Goal: Task Accomplishment & Management: Use online tool/utility

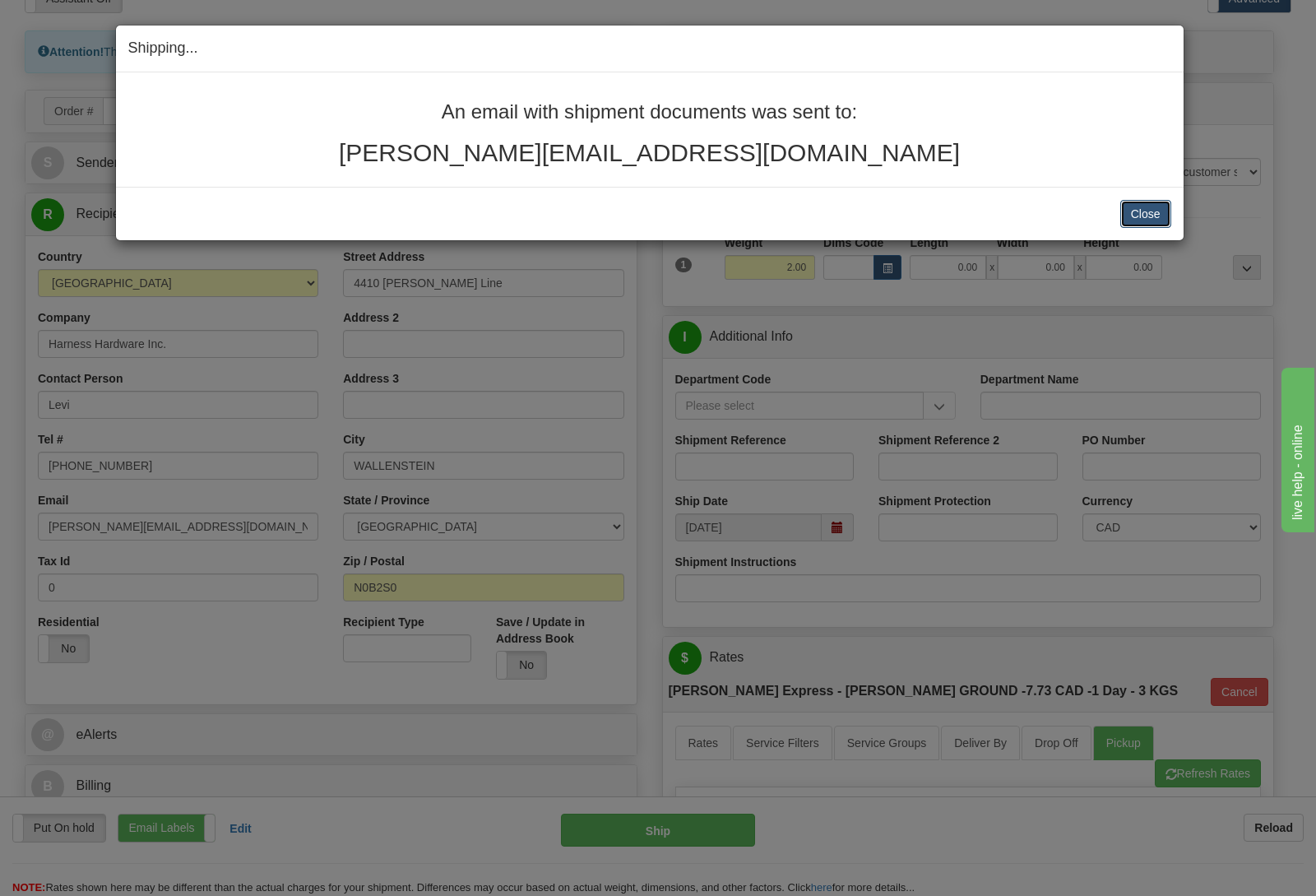
click at [1139, 212] on button "Close" at bounding box center [1146, 214] width 51 height 28
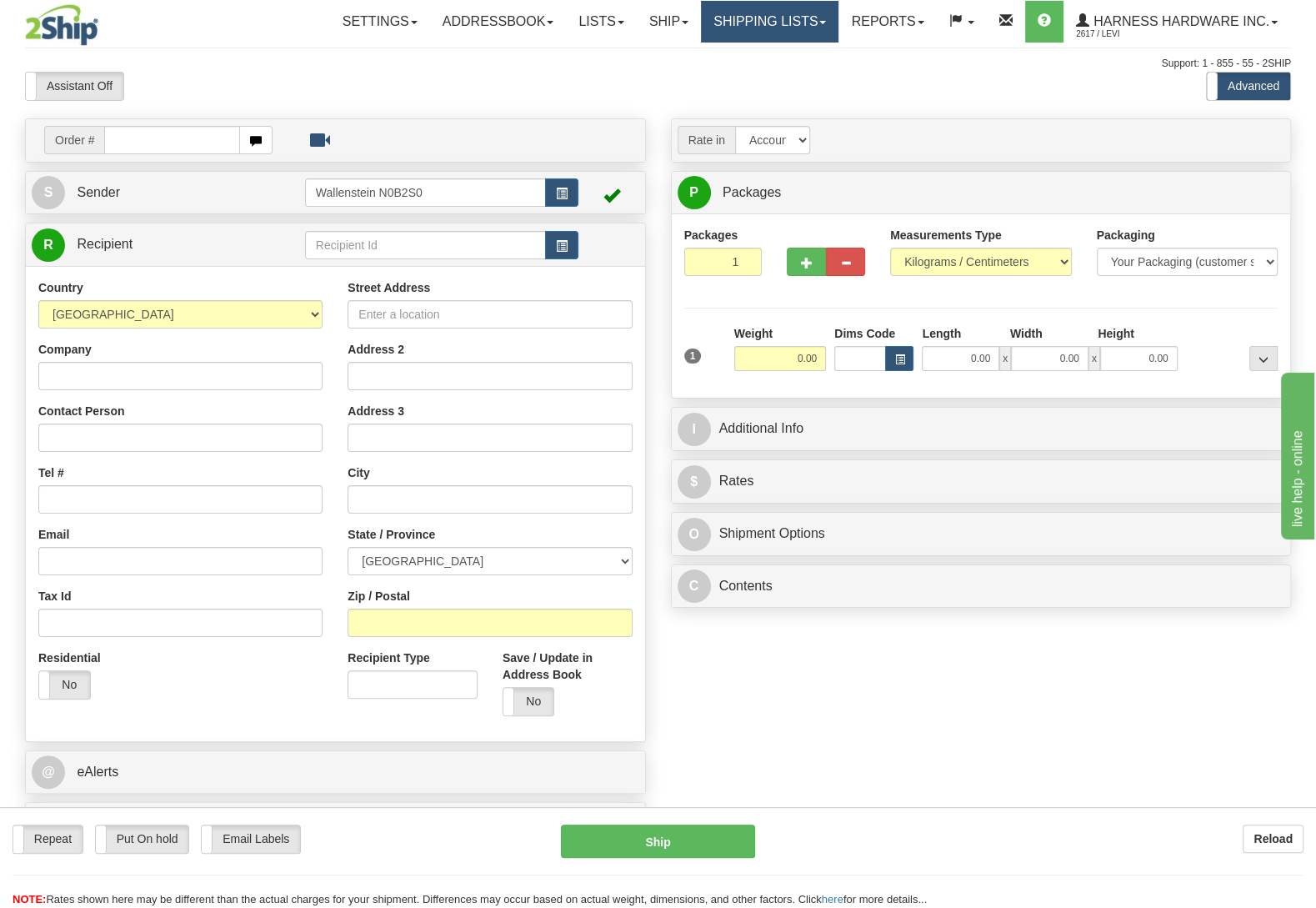
click at [792, 11] on link "Shipping lists" at bounding box center [770, 22] width 138 height 42
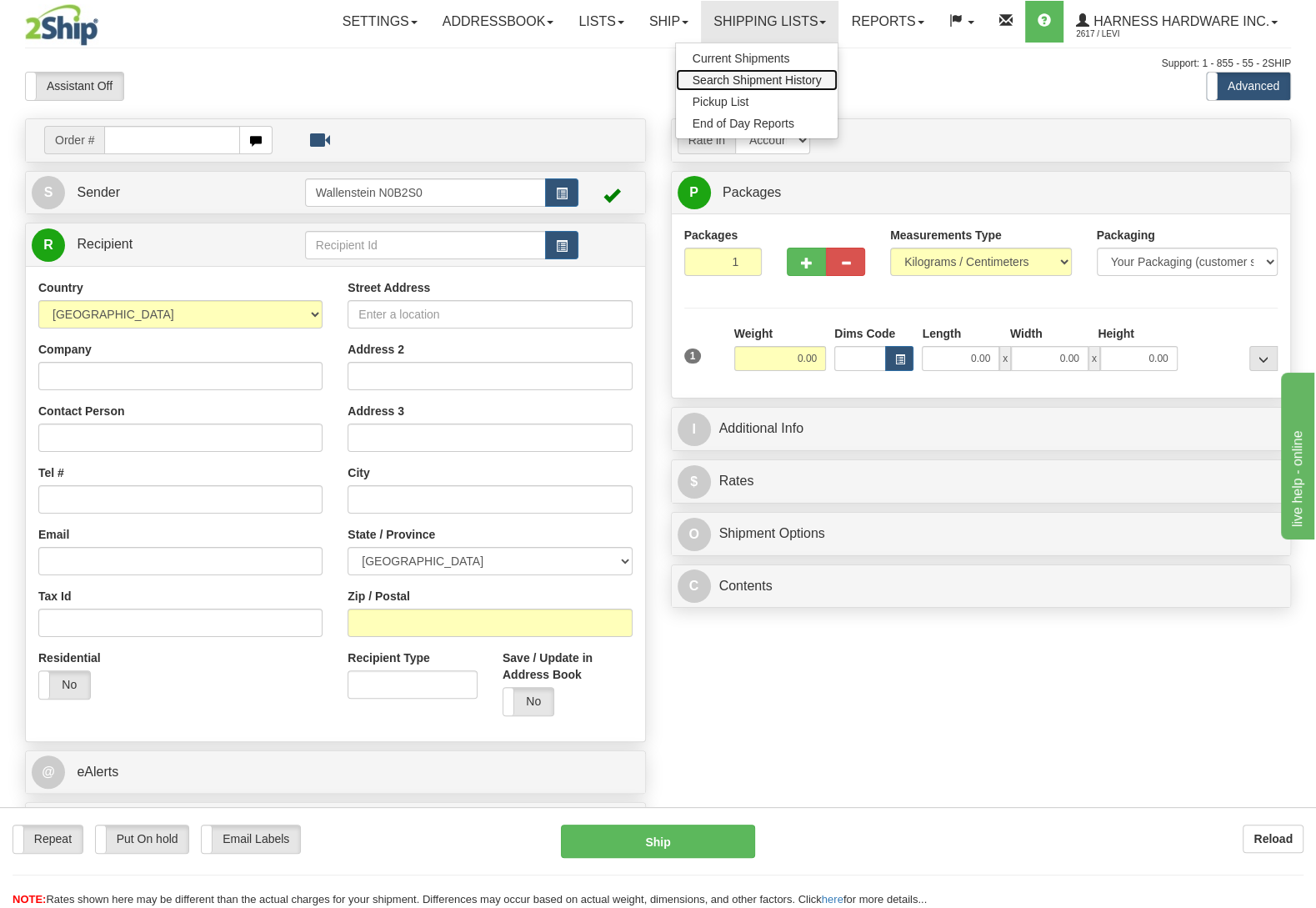
click at [769, 78] on span "Search Shipment History" at bounding box center [758, 80] width 129 height 13
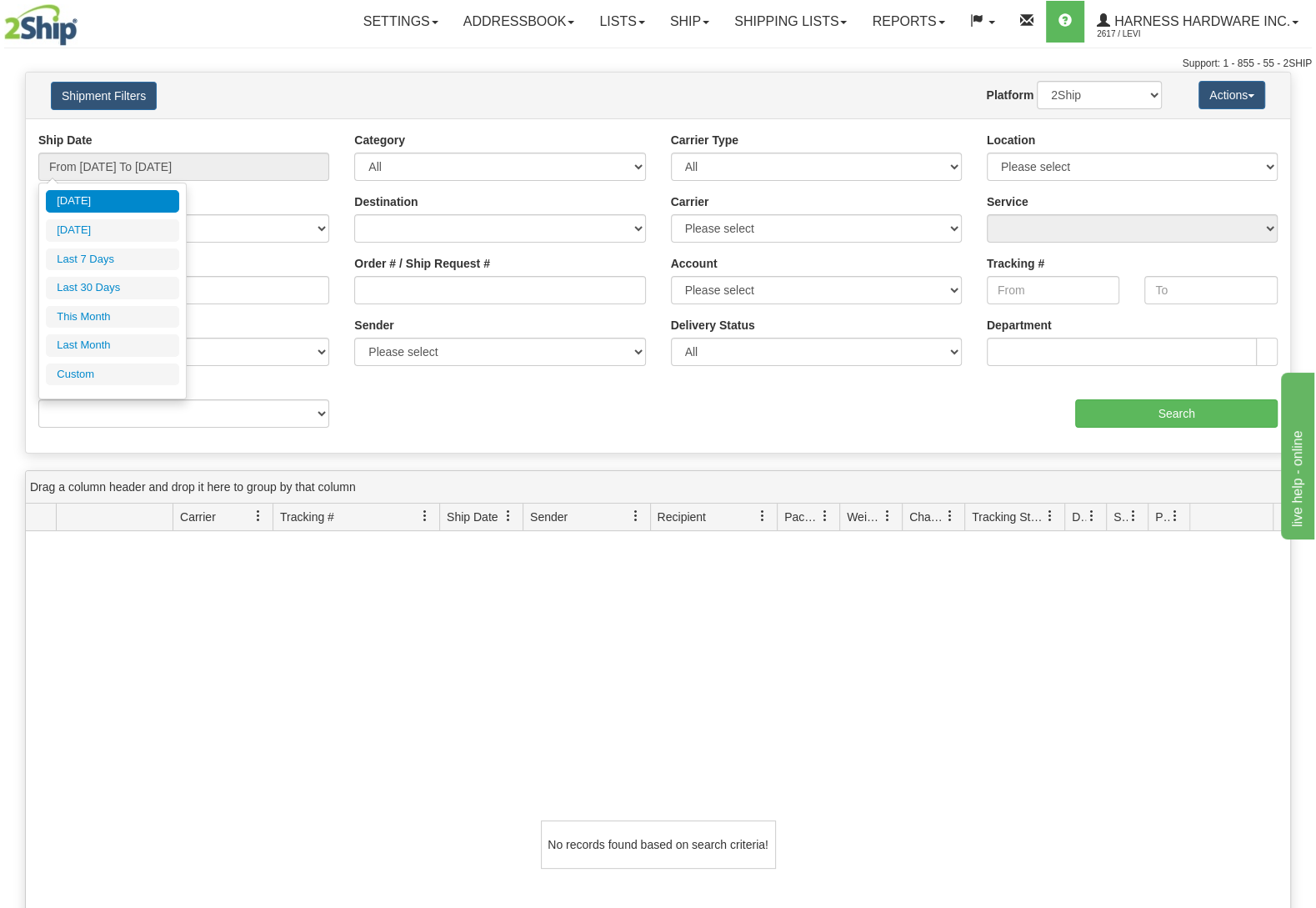
click at [128, 390] on div "Today Yesterday Last 7 Days Last 30 Days This Month Last Month Custom Apply Can…" at bounding box center [113, 291] width 134 height 202
drag, startPoint x: 128, startPoint y: 387, endPoint x: 120, endPoint y: 376, distance: 13.6
click at [128, 386] on li "Custom" at bounding box center [113, 375] width 134 height 23
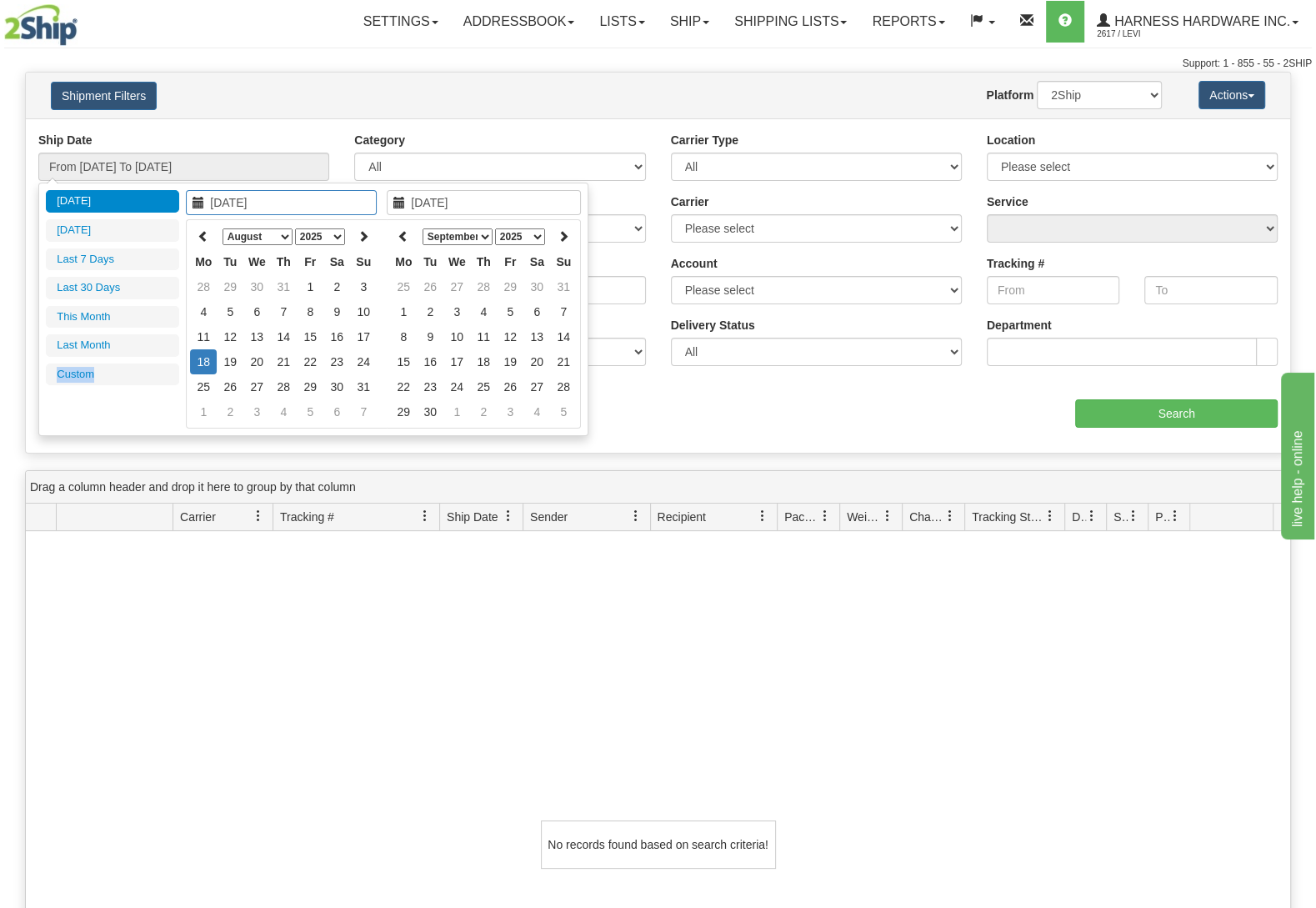
type input "07/01/2025"
type input "07/31/2025"
type input "[DATE]"
type input "08/14/2025"
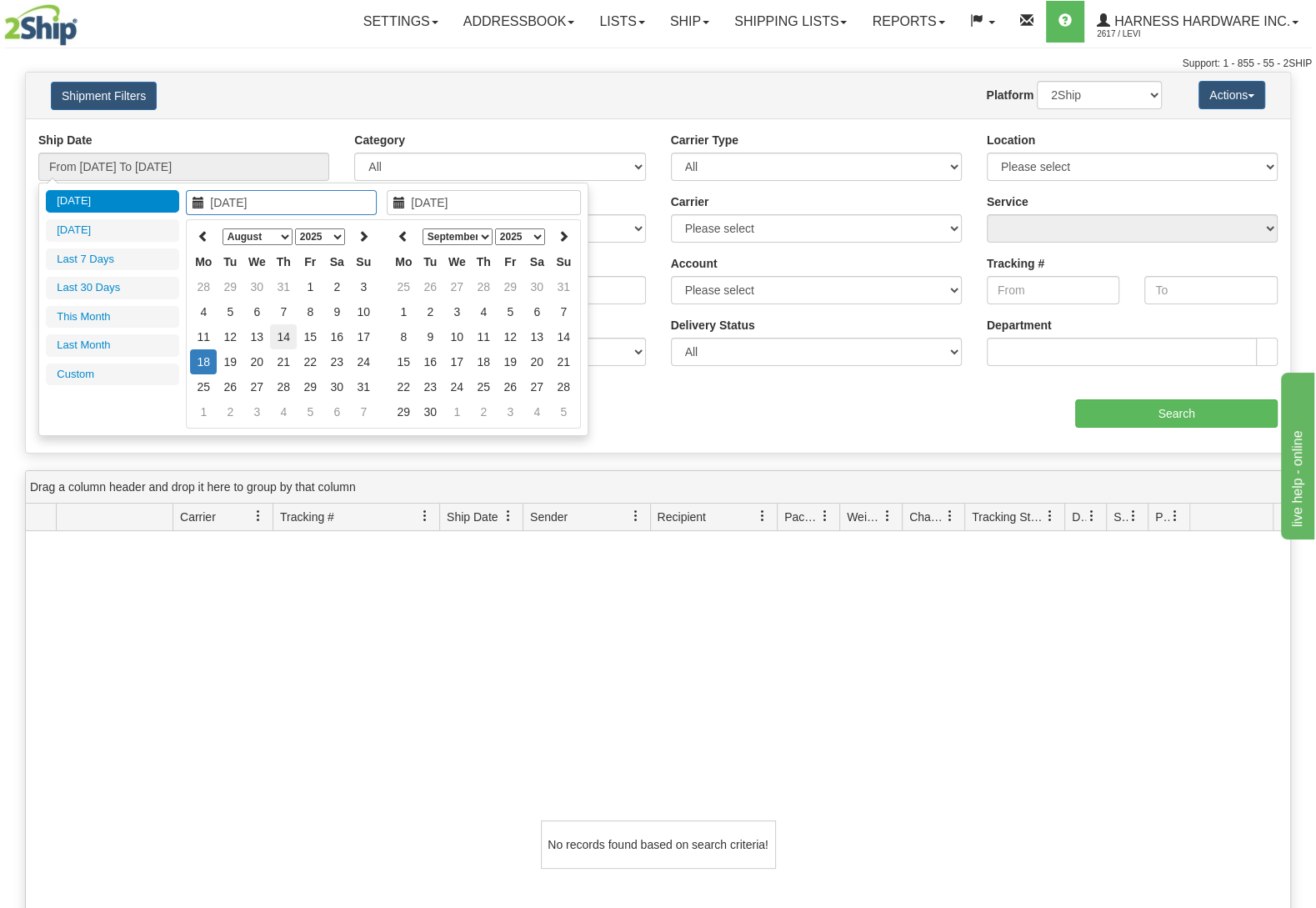
click at [284, 336] on td "14" at bounding box center [284, 337] width 27 height 25
type input "08/14/2025"
click at [284, 336] on td "14" at bounding box center [284, 337] width 27 height 25
type input "From 08/14/2025 To 08/14/2025"
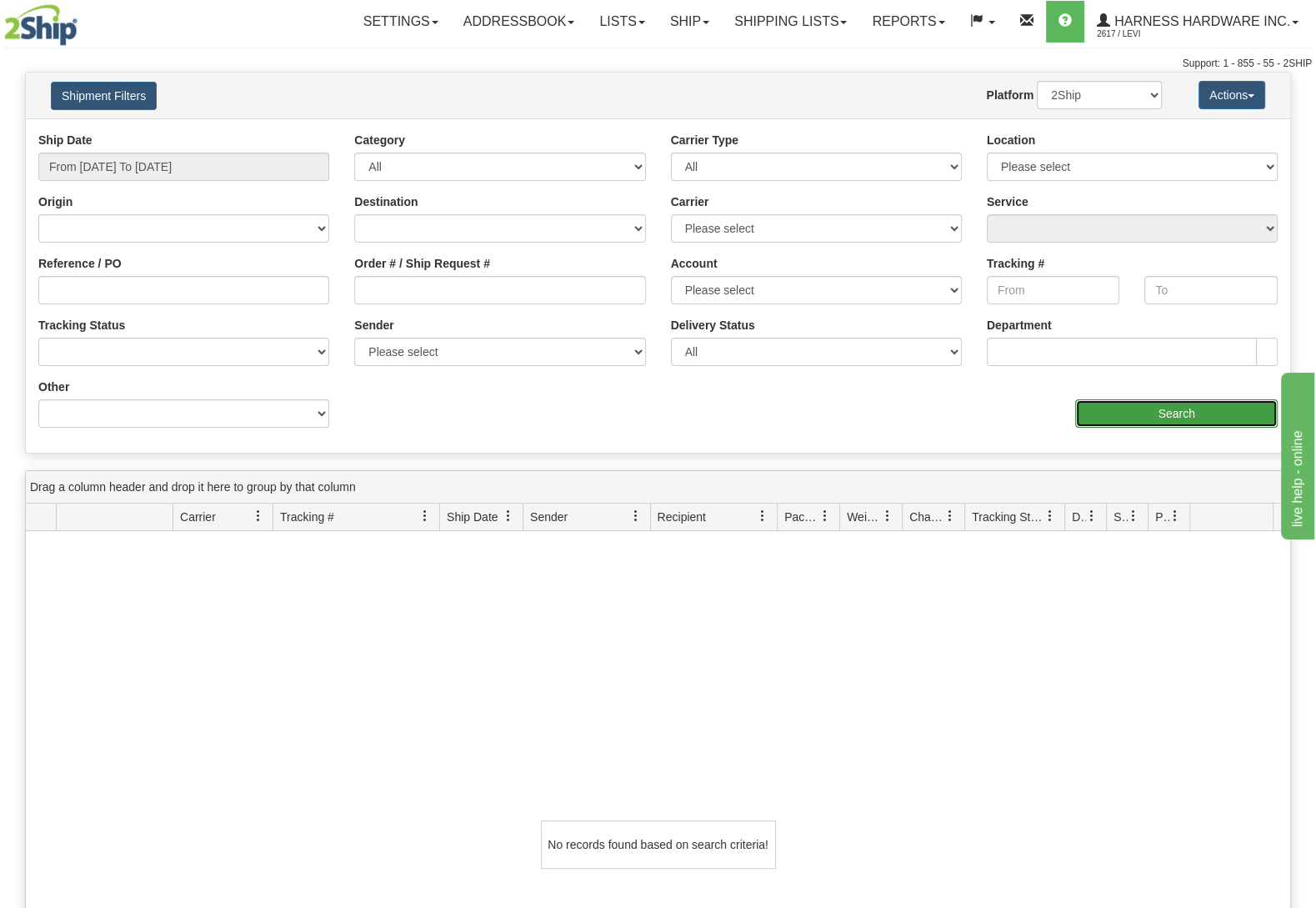
click at [1174, 412] on input "Search" at bounding box center [1176, 413] width 202 height 29
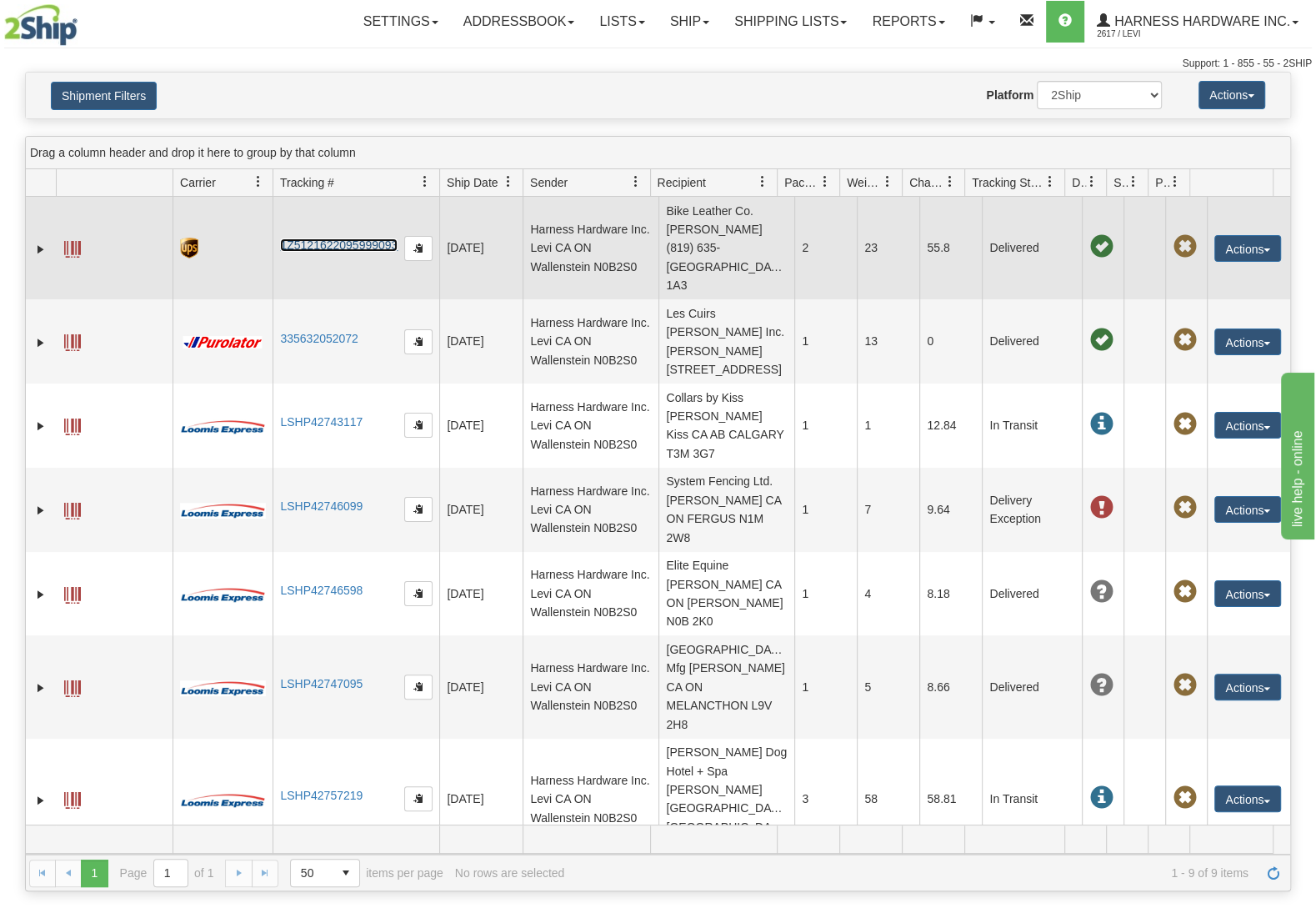
click at [346, 239] on link "1Z5121622095999093" at bounding box center [338, 245] width 118 height 13
click at [73, 241] on span at bounding box center [72, 249] width 17 height 17
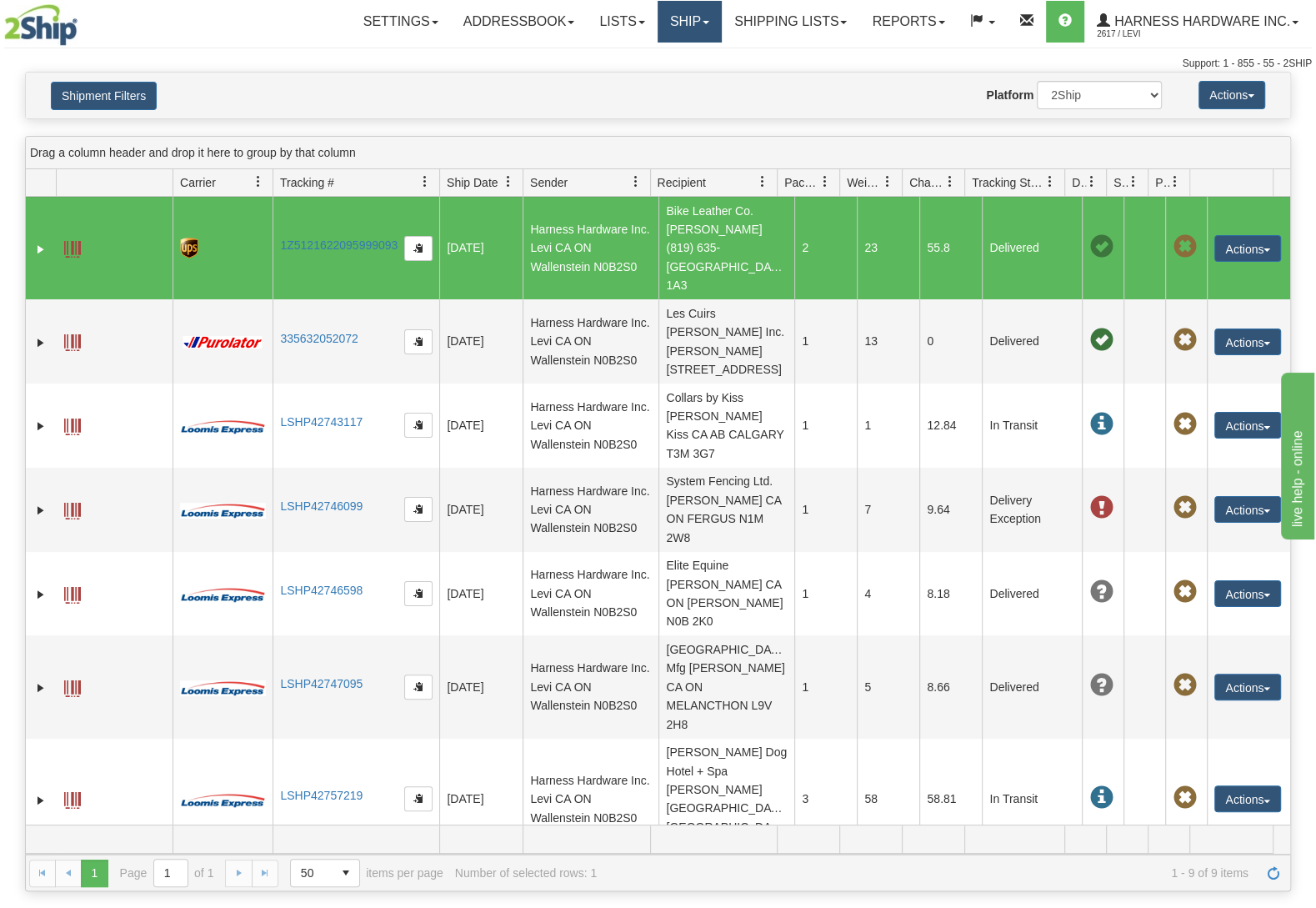
click at [672, 20] on link "Ship" at bounding box center [689, 22] width 64 height 42
click at [679, 58] on link "Ship Screen" at bounding box center [646, 59] width 151 height 22
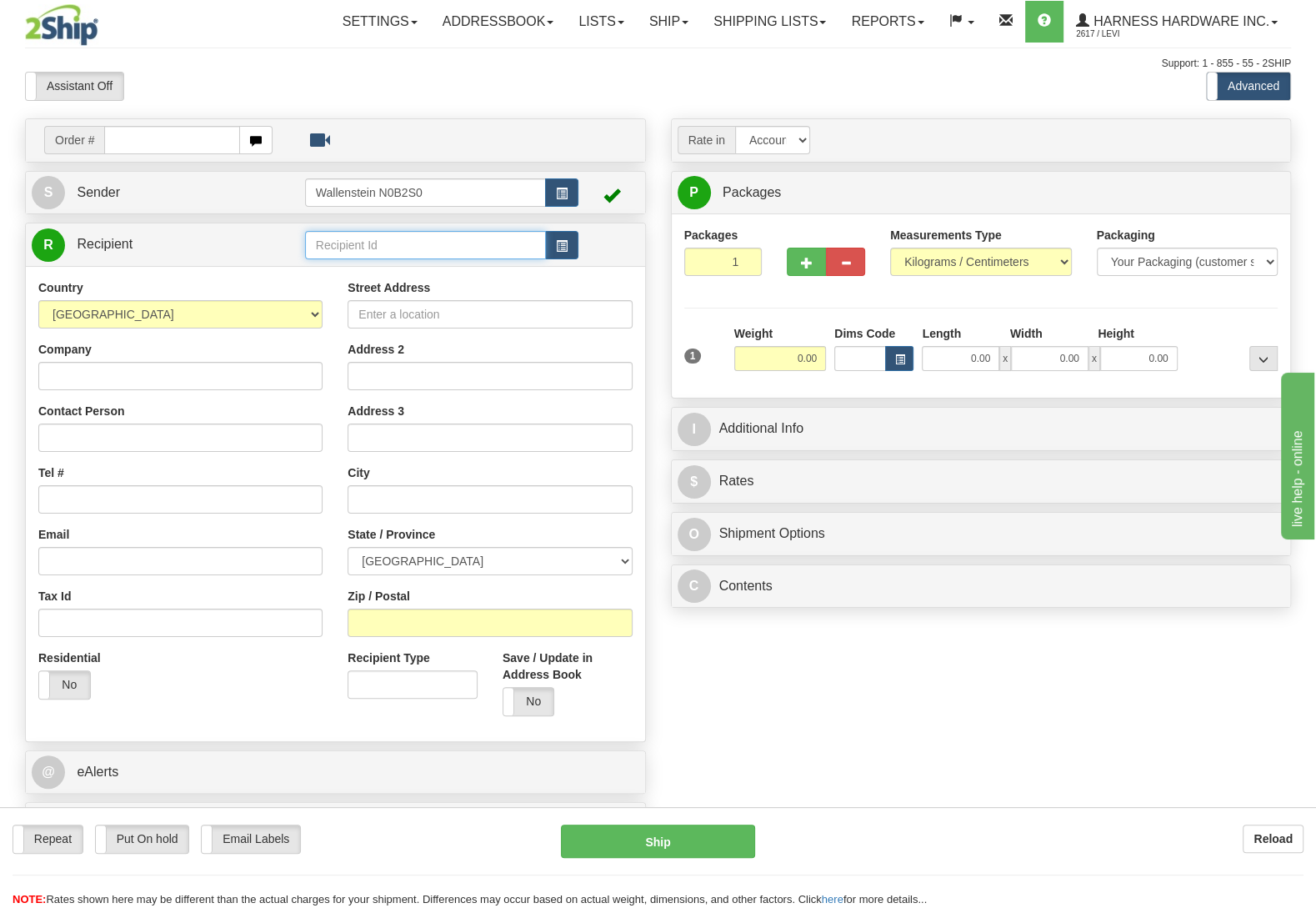
click at [399, 254] on input "text" at bounding box center [425, 245] width 241 height 29
type input "parco"
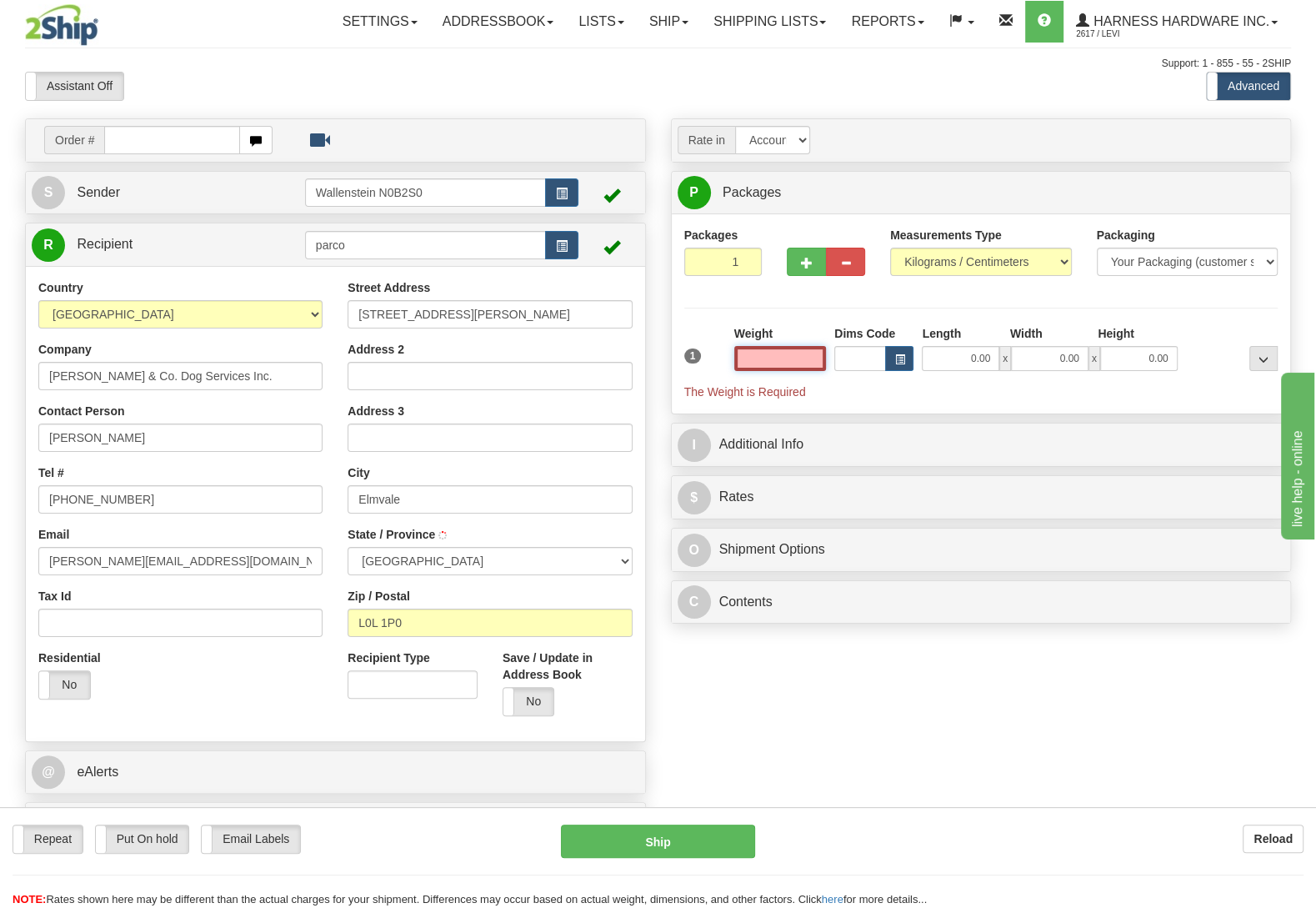
type input "ELMVALE"
type input "3.50"
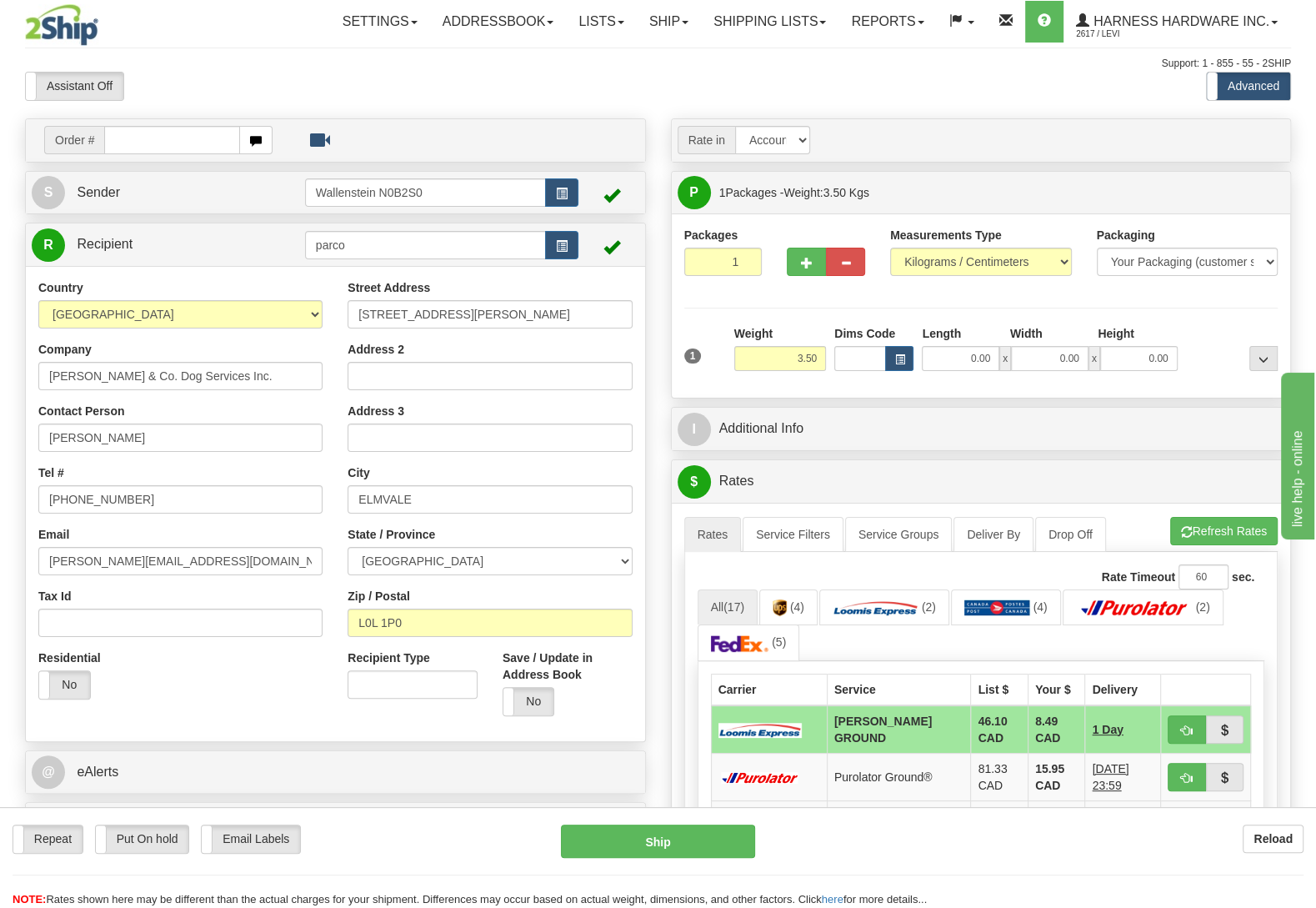
click at [663, 813] on div "Repeat Repeat Put On hold Put On hold Print Order Slip Print Order Slip Email L…" at bounding box center [658, 858] width 1316 height 101
click at [670, 844] on button "Ship" at bounding box center [658, 841] width 194 height 34
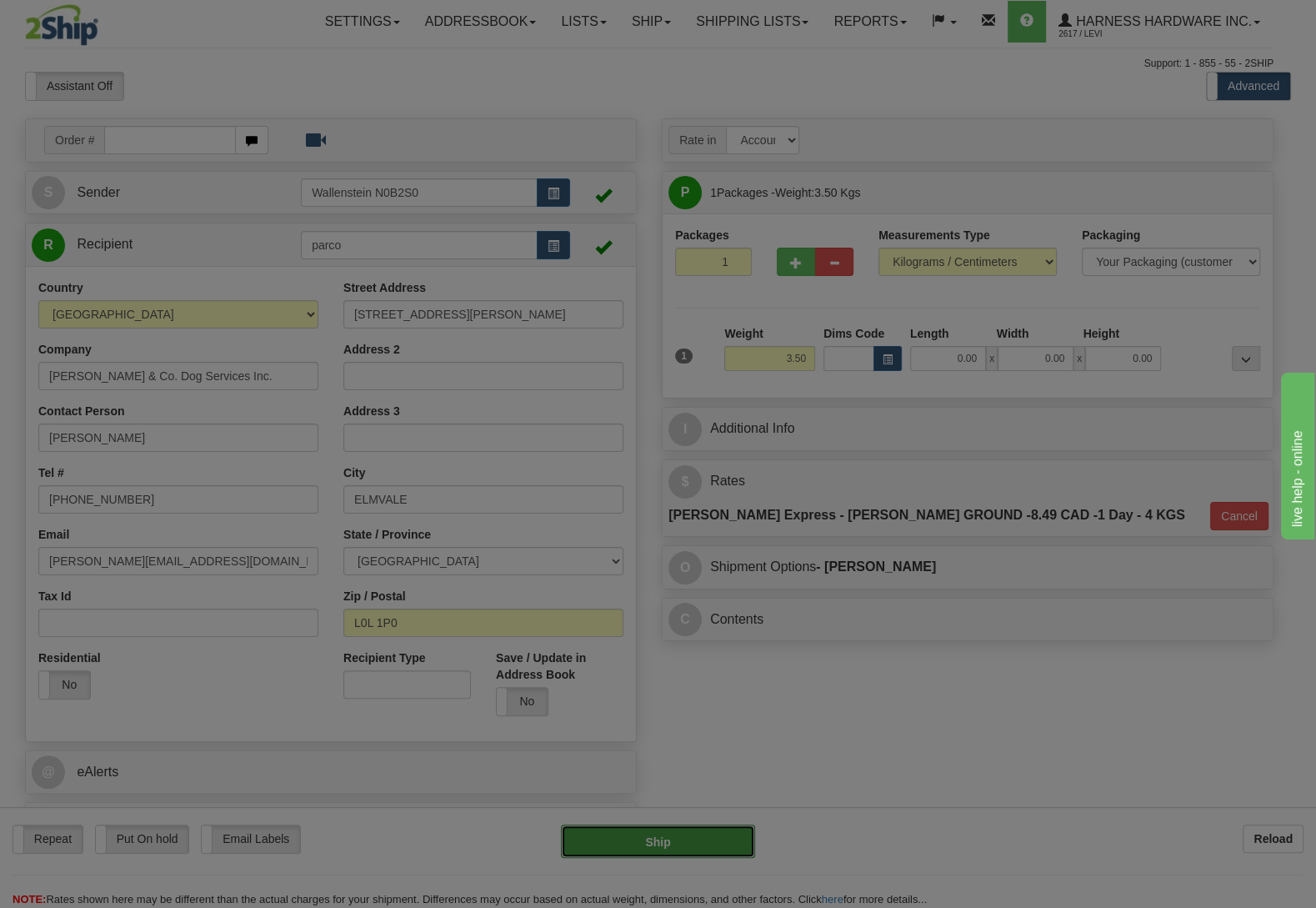
type input "DD"
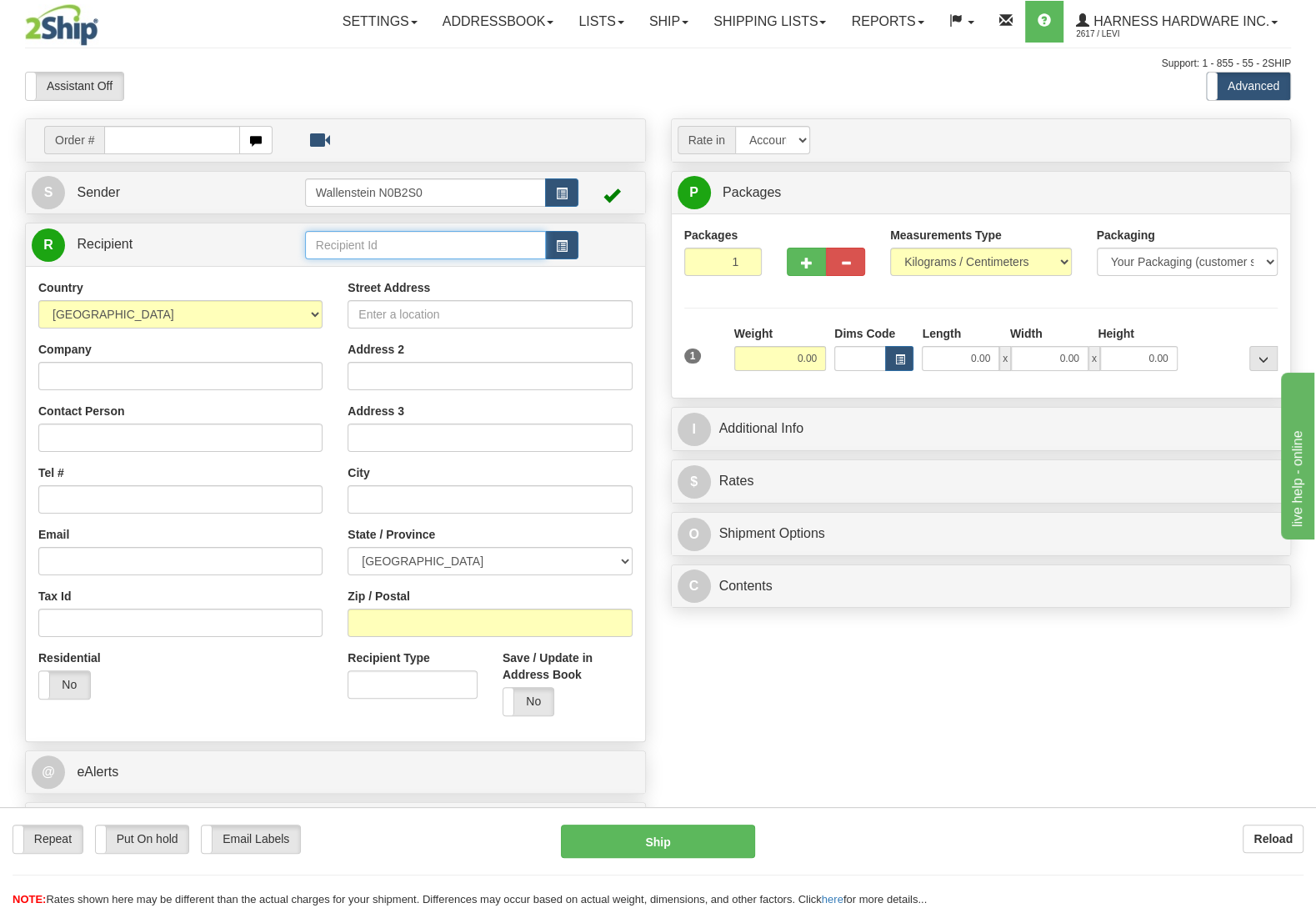
click at [350, 257] on input "text" at bounding box center [425, 245] width 241 height 29
type input "andp"
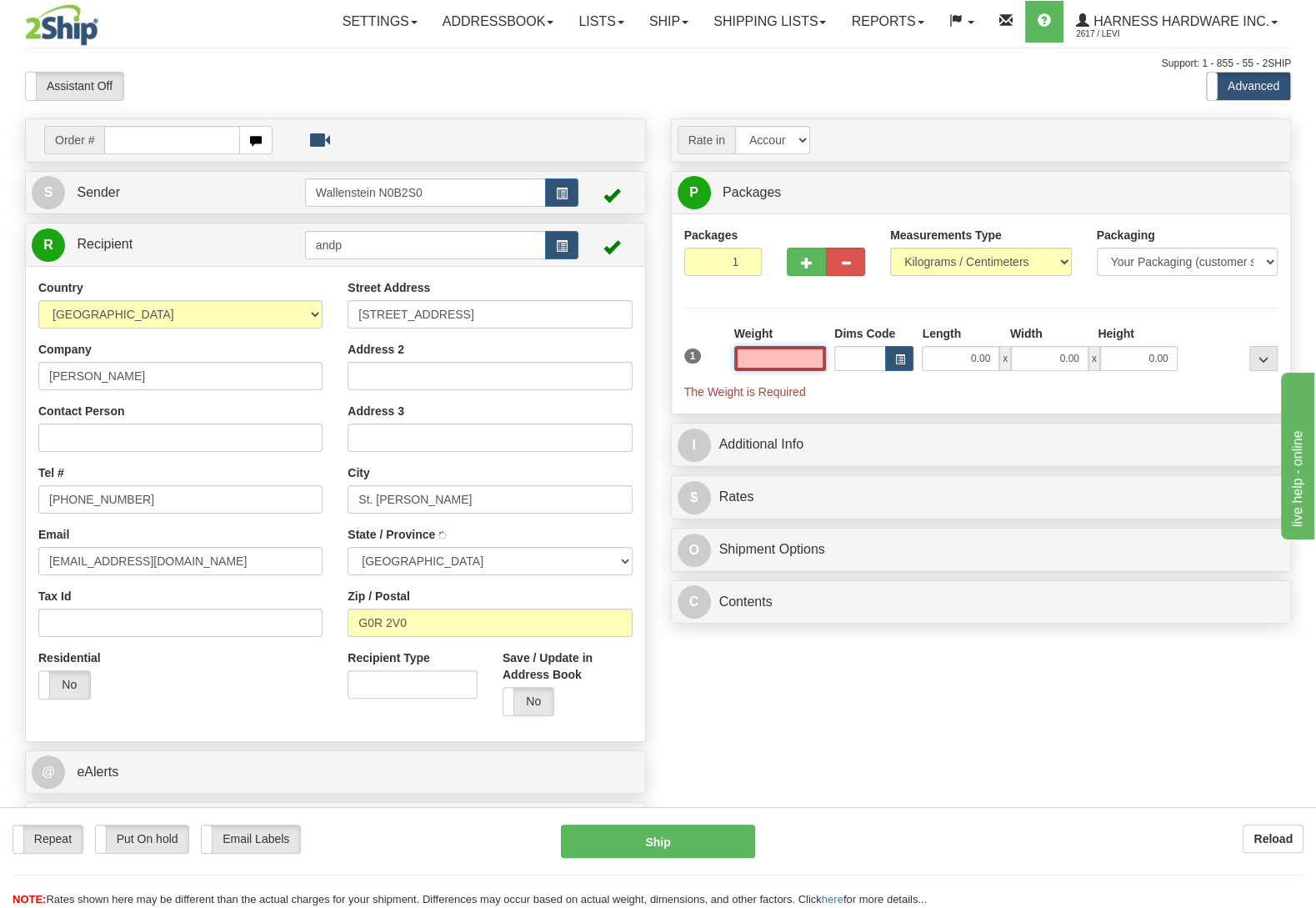
type input "SAINTE-CLAIRE"
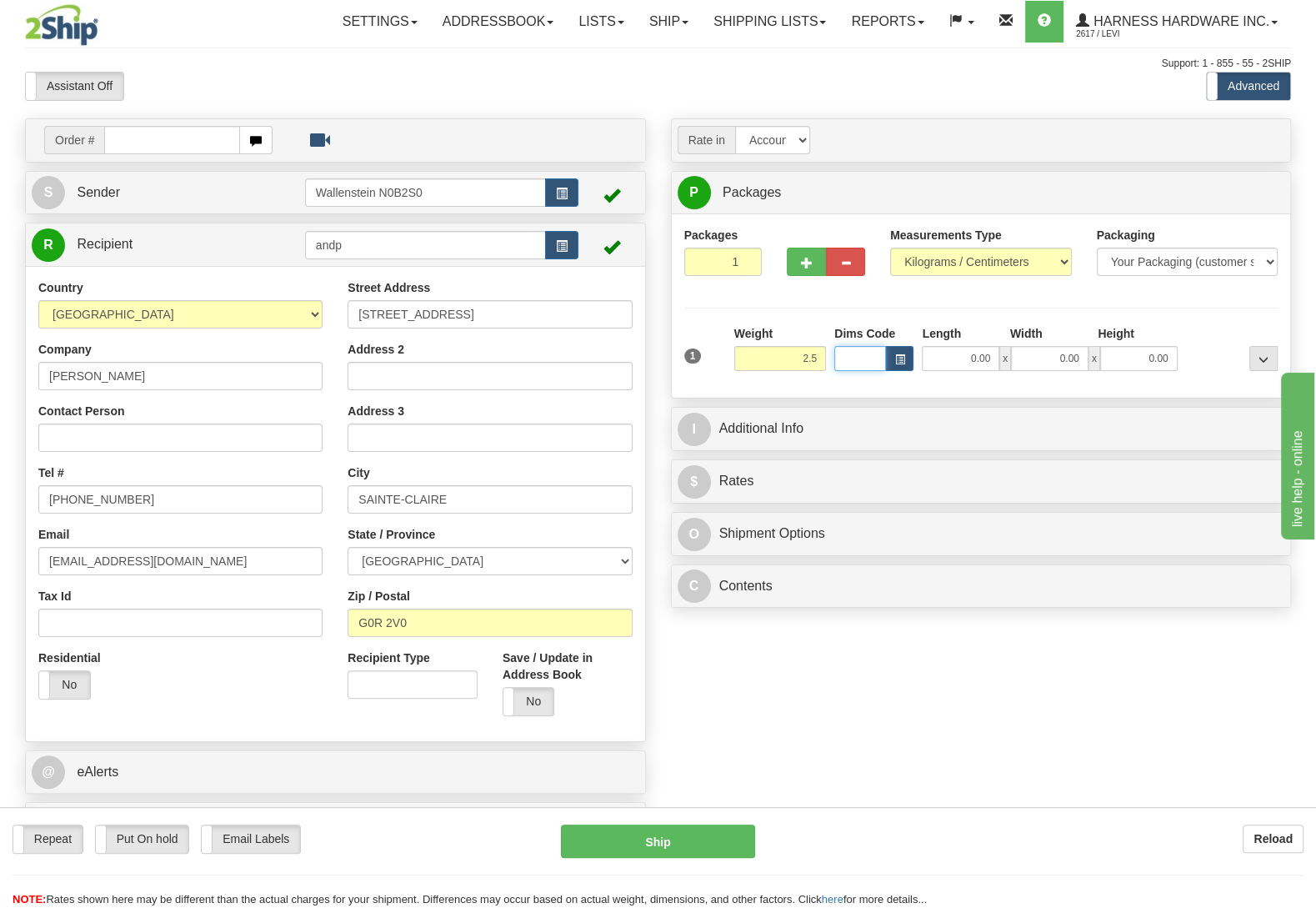
type input "2.50"
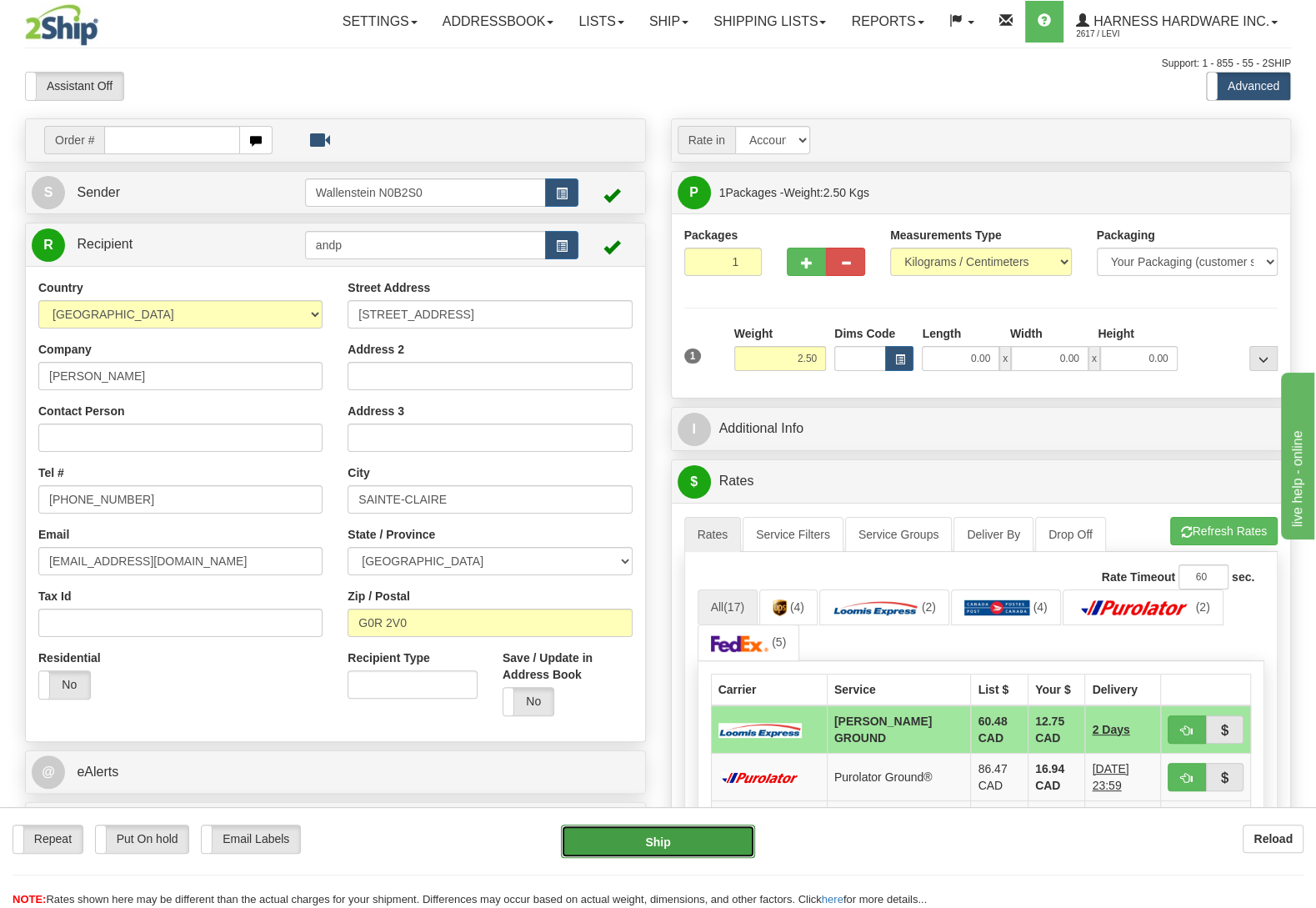
click at [648, 850] on button "Ship" at bounding box center [658, 841] width 194 height 34
type input "DD"
